Goal: Check status

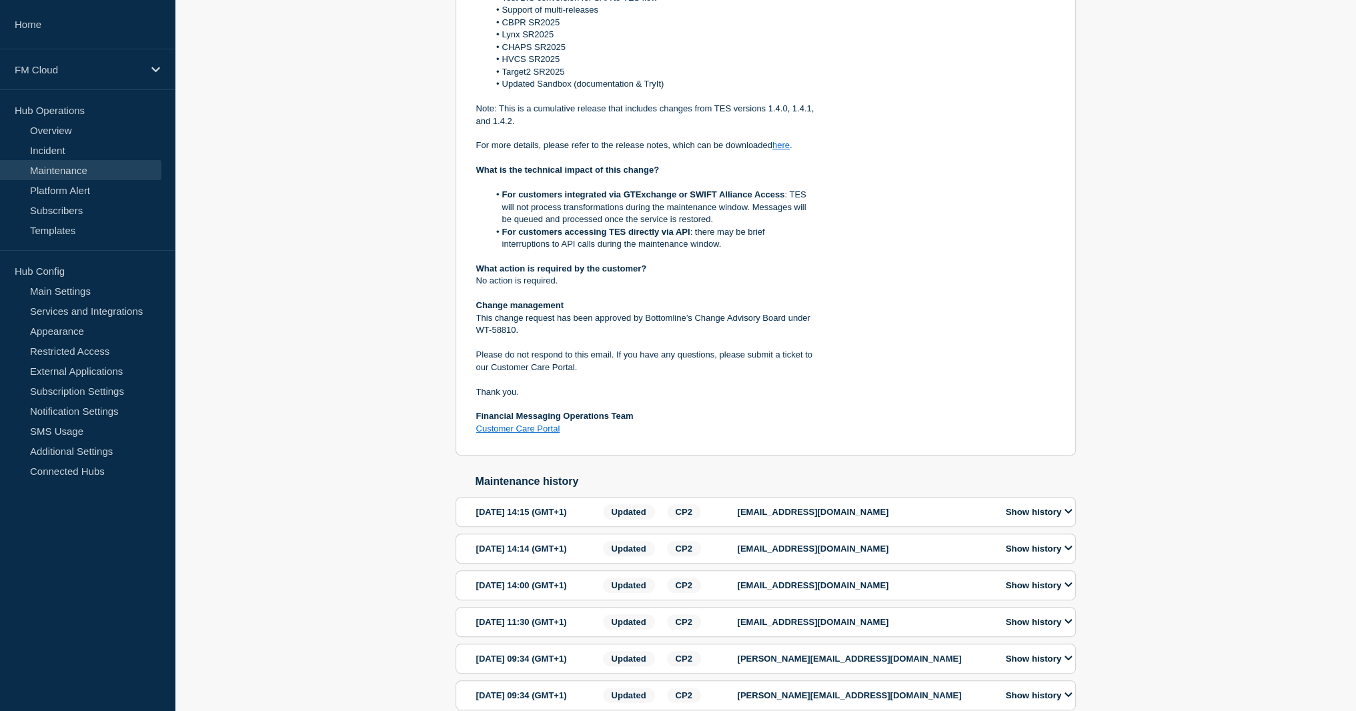
scroll to position [600, 0]
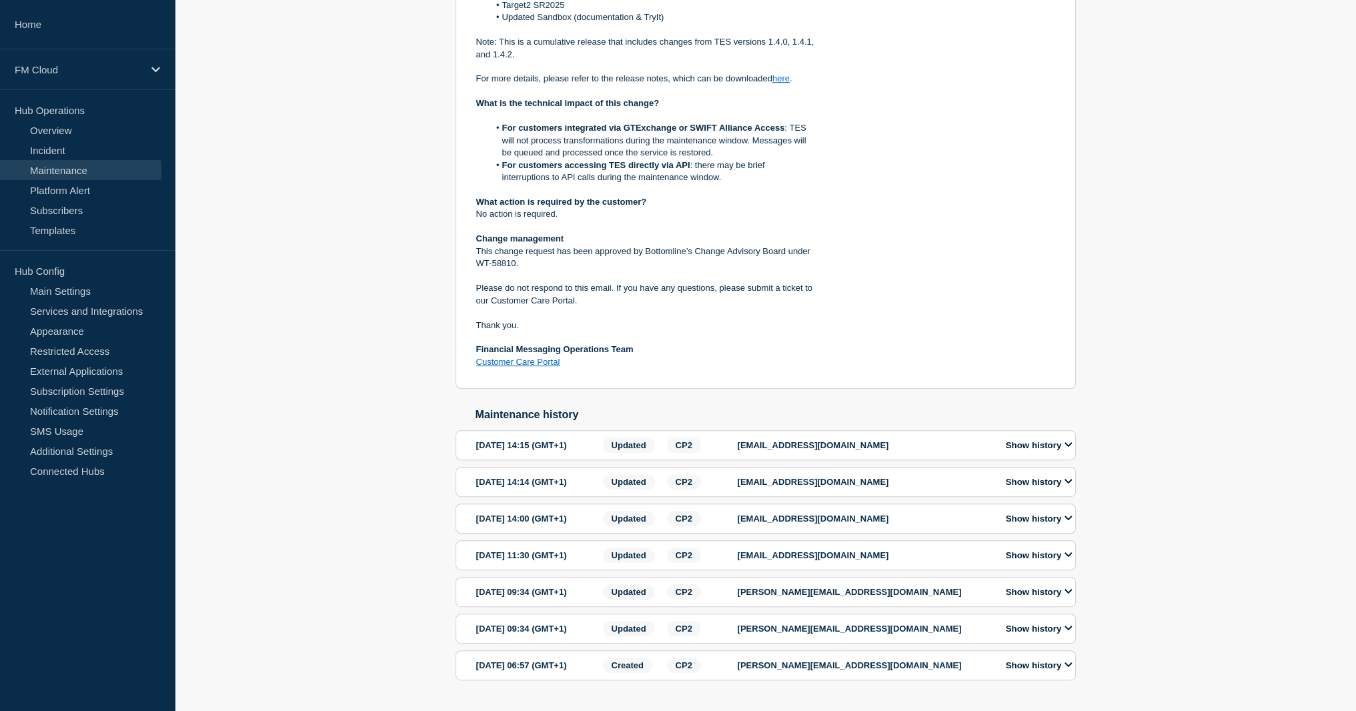
click at [1037, 451] on button "Show history" at bounding box center [1039, 445] width 75 height 11
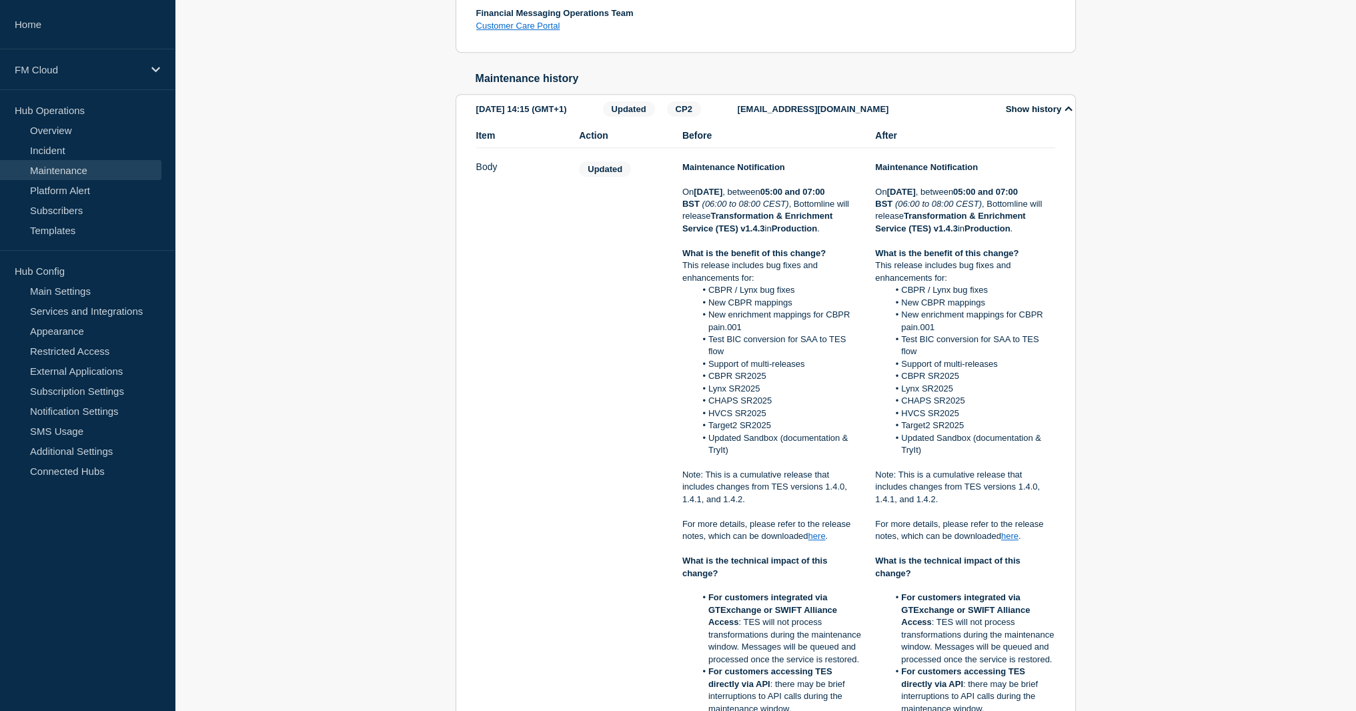
scroll to position [934, 0]
